Goal: Information Seeking & Learning: Learn about a topic

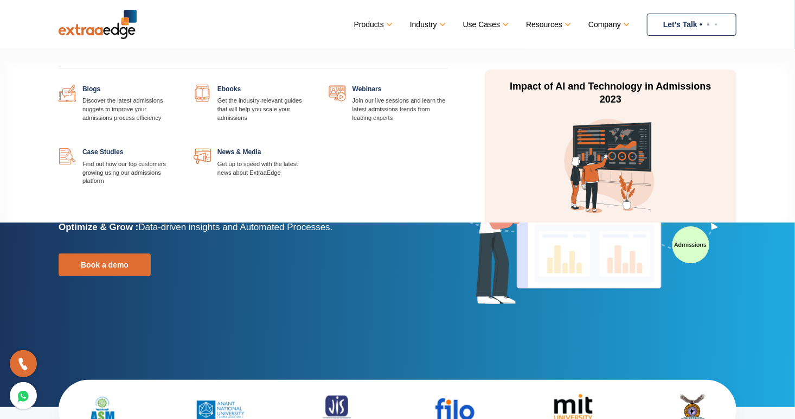
click at [177, 85] on link at bounding box center [177, 85] width 0 height 0
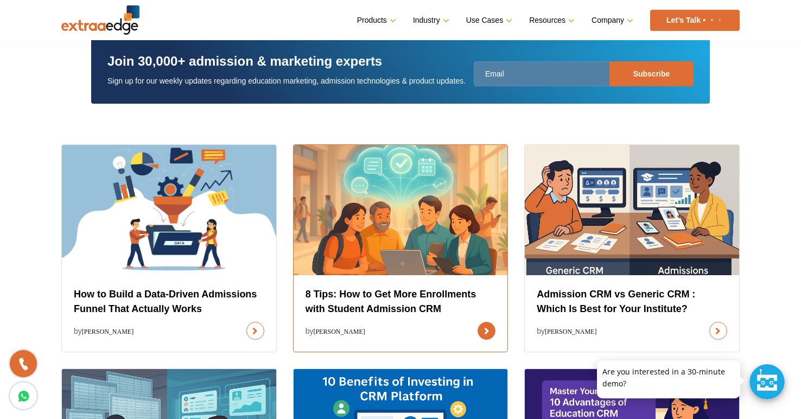
scroll to position [290, 0]
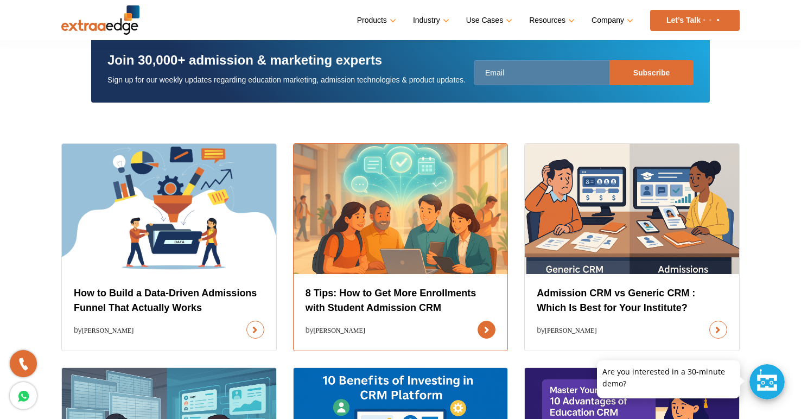
click at [477, 321] on link at bounding box center [486, 330] width 18 height 18
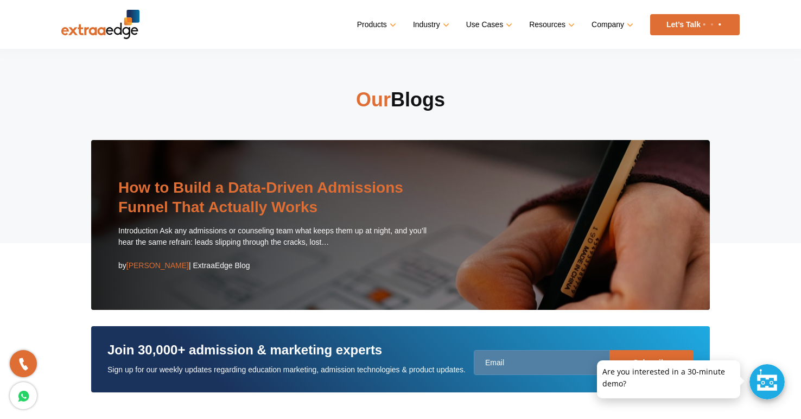
click at [246, 195] on link "How to Build a Data-Driven Admissions Funnel That Actually Works" at bounding box center [260, 197] width 285 height 36
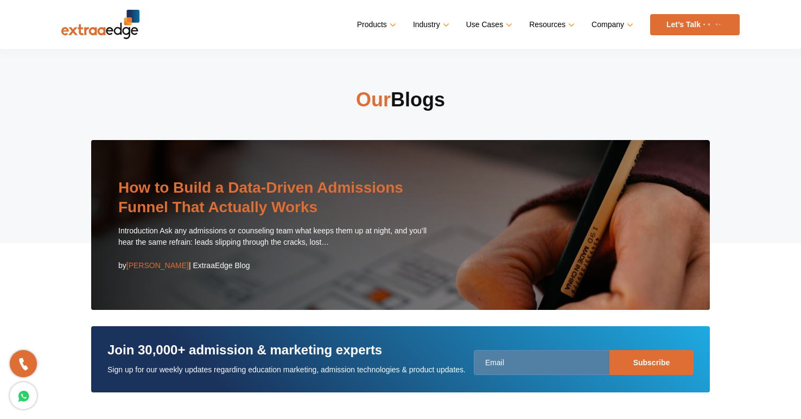
click at [258, 189] on link "How to Build a Data-Driven Admissions Funnel That Actually Works" at bounding box center [260, 197] width 285 height 36
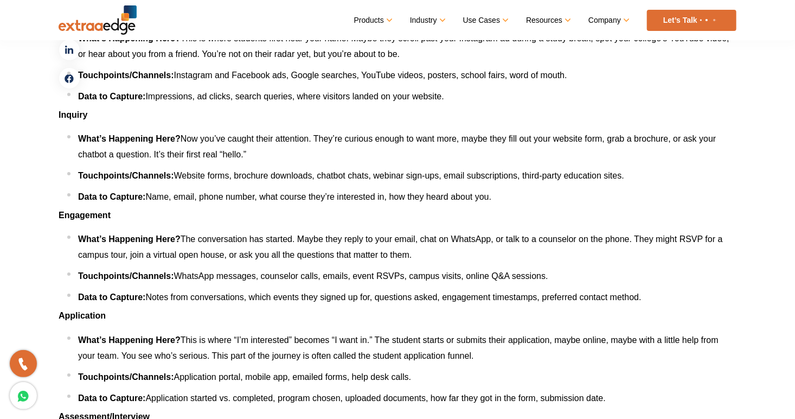
scroll to position [1533, 0]
